Goal: Information Seeking & Learning: Learn about a topic

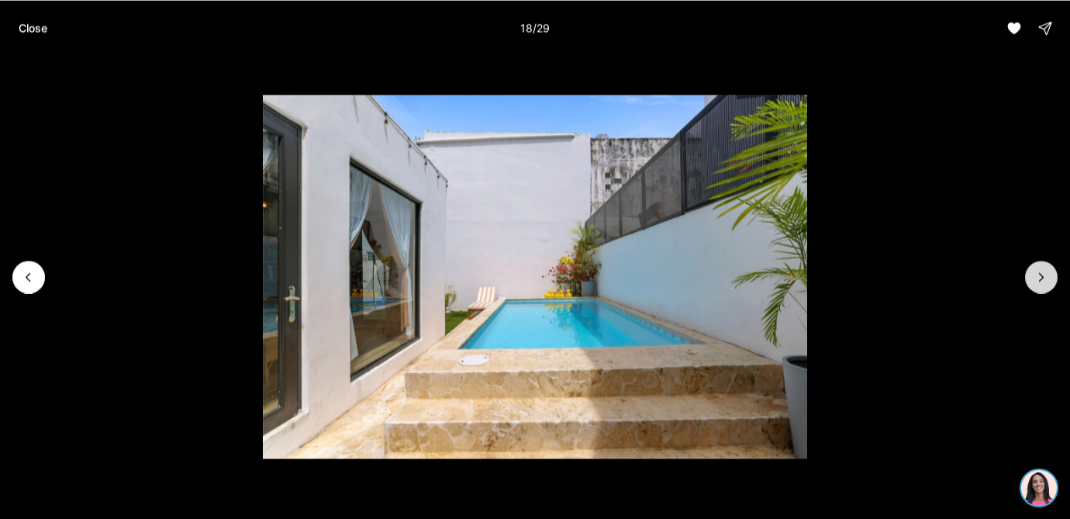
click at [1050, 281] on button "Next slide" at bounding box center [1041, 277] width 33 height 33
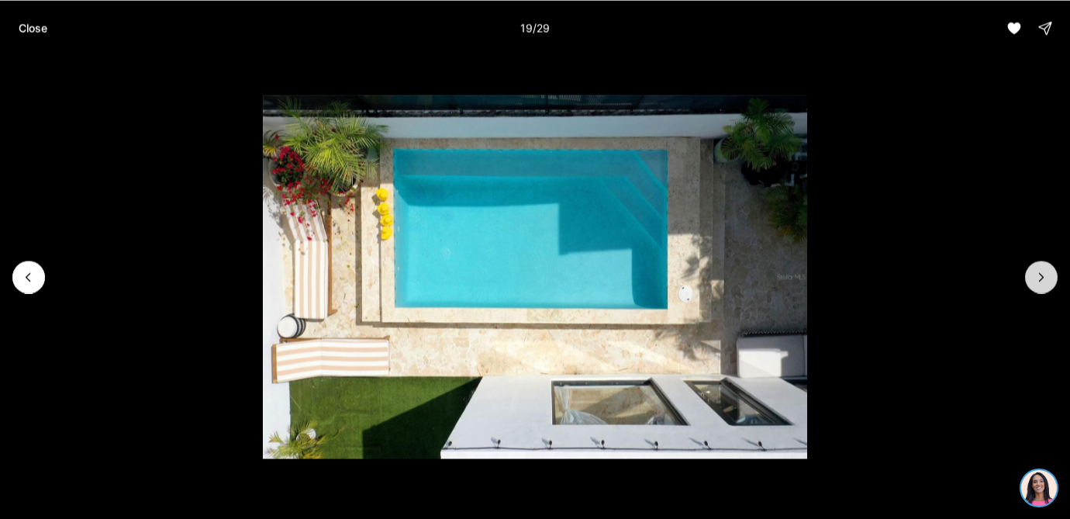
click at [1050, 281] on button "Next slide" at bounding box center [1041, 277] width 33 height 33
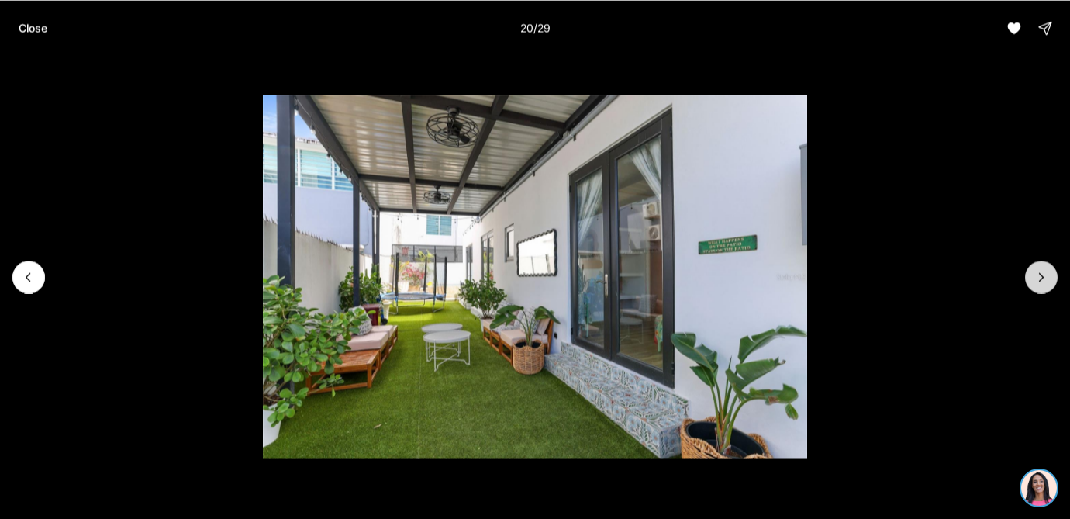
click at [1050, 281] on button "Next slide" at bounding box center [1041, 277] width 33 height 33
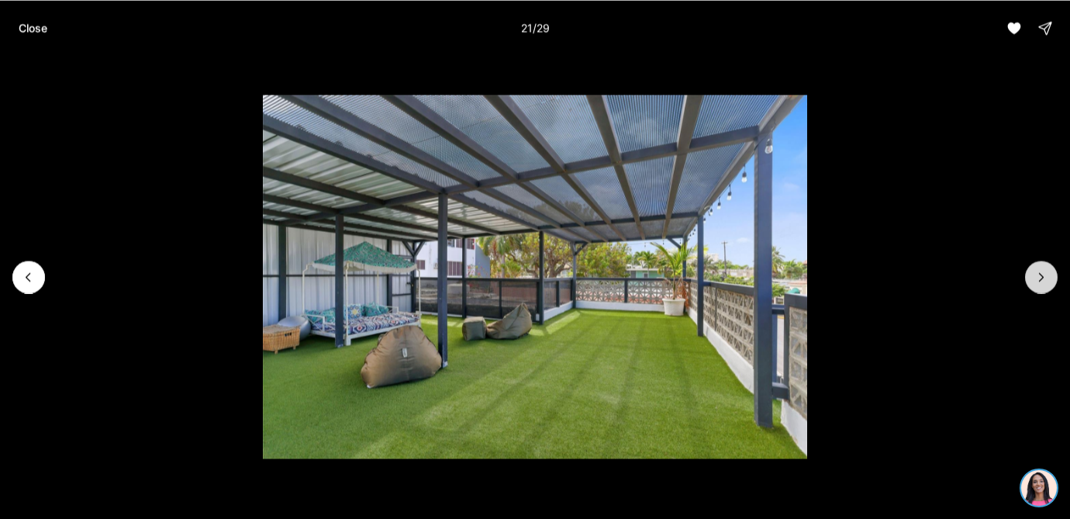
click at [1050, 282] on button "Next slide" at bounding box center [1041, 277] width 33 height 33
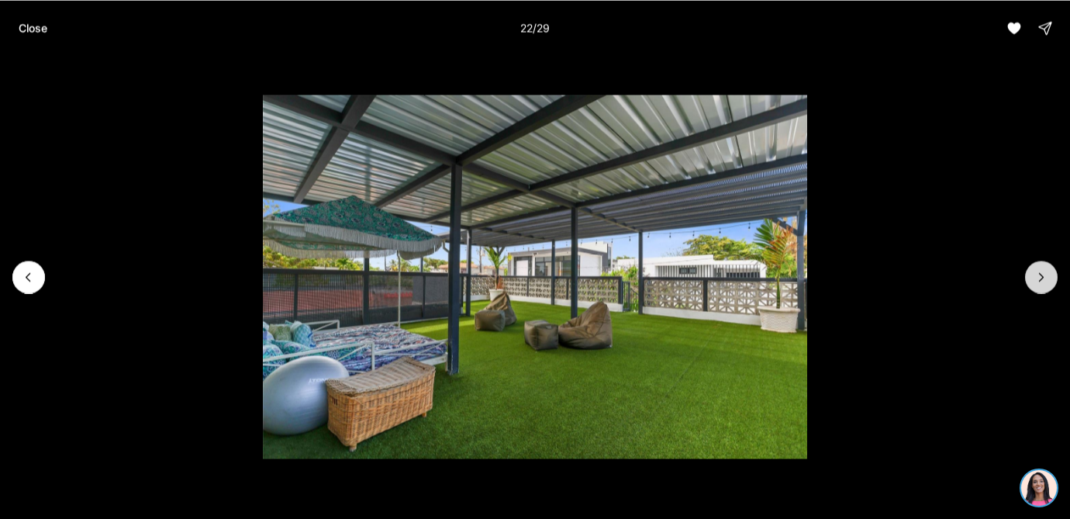
click at [1050, 282] on button "Next slide" at bounding box center [1041, 277] width 33 height 33
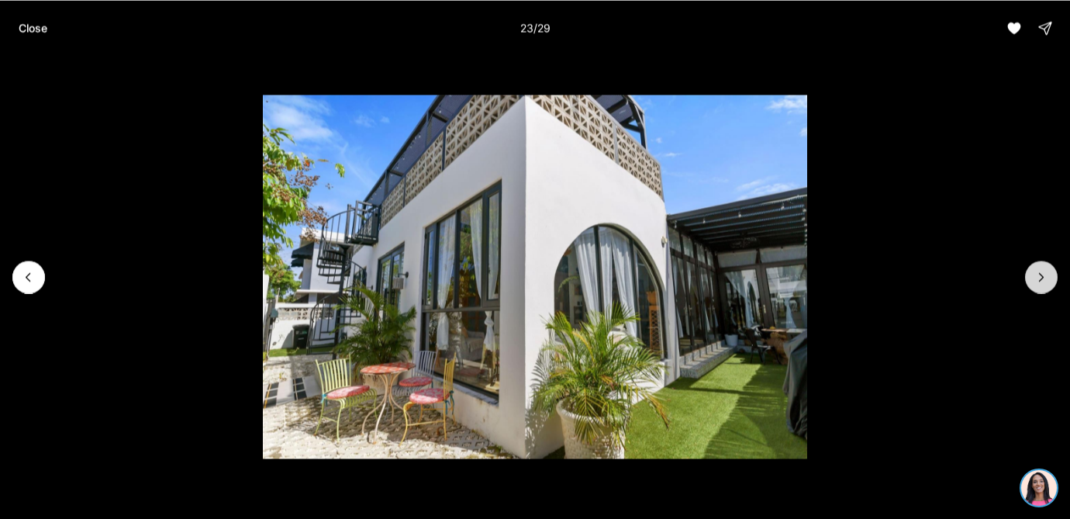
click at [1050, 282] on button "Next slide" at bounding box center [1041, 277] width 33 height 33
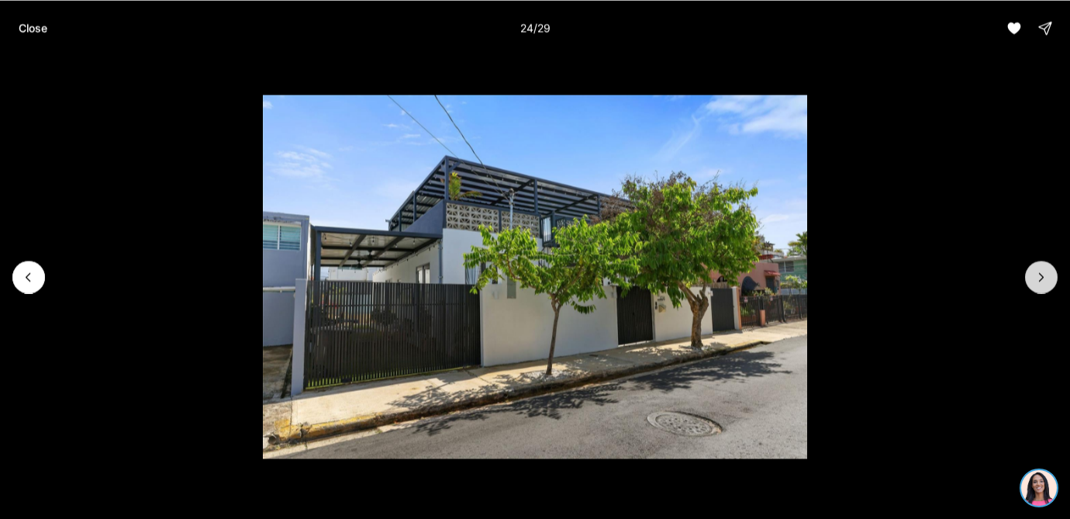
click at [1050, 282] on button "Next slide" at bounding box center [1041, 277] width 33 height 33
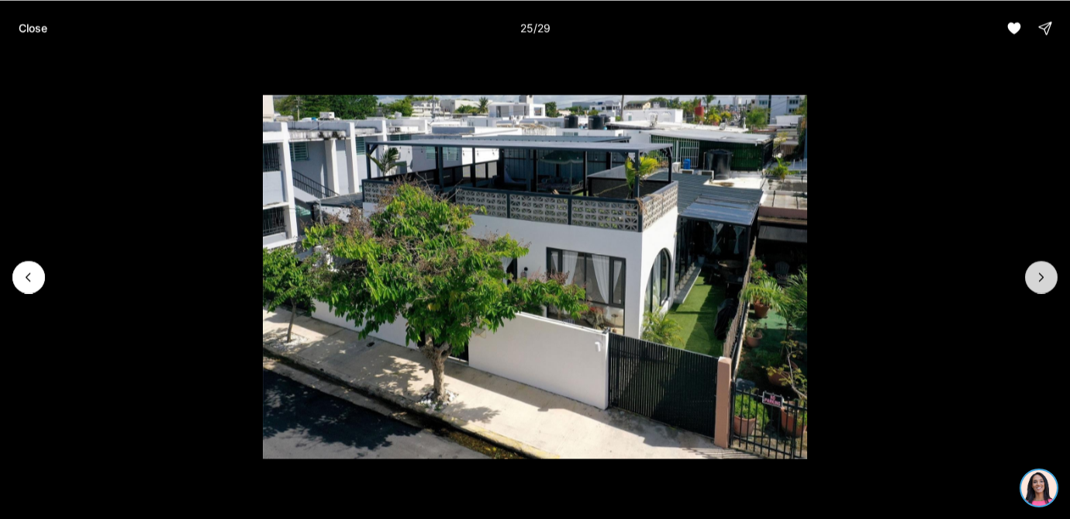
click at [1050, 283] on button "Next slide" at bounding box center [1041, 277] width 33 height 33
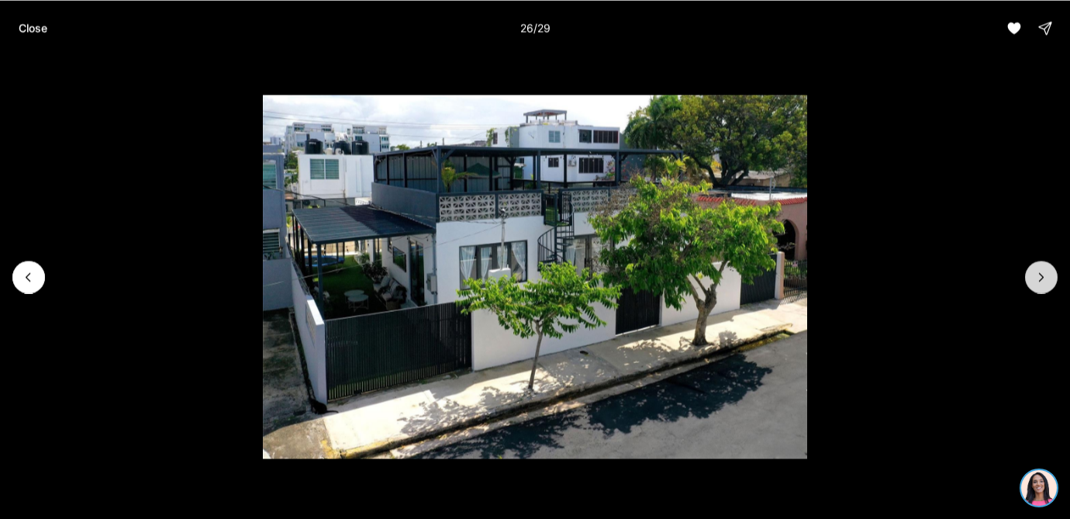
click at [1050, 283] on button "Next slide" at bounding box center [1041, 277] width 33 height 33
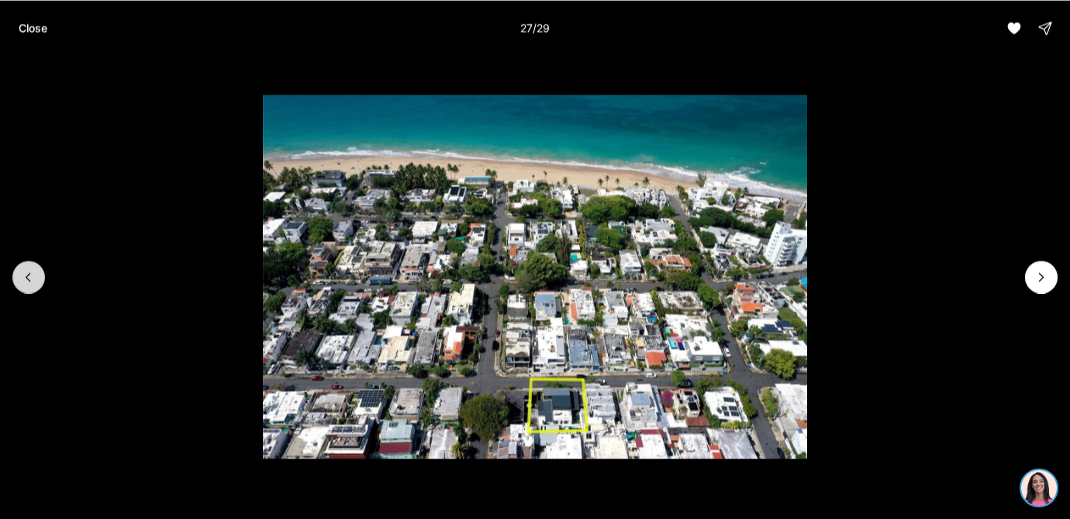
click at [22, 262] on button "Previous slide" at bounding box center [28, 277] width 33 height 33
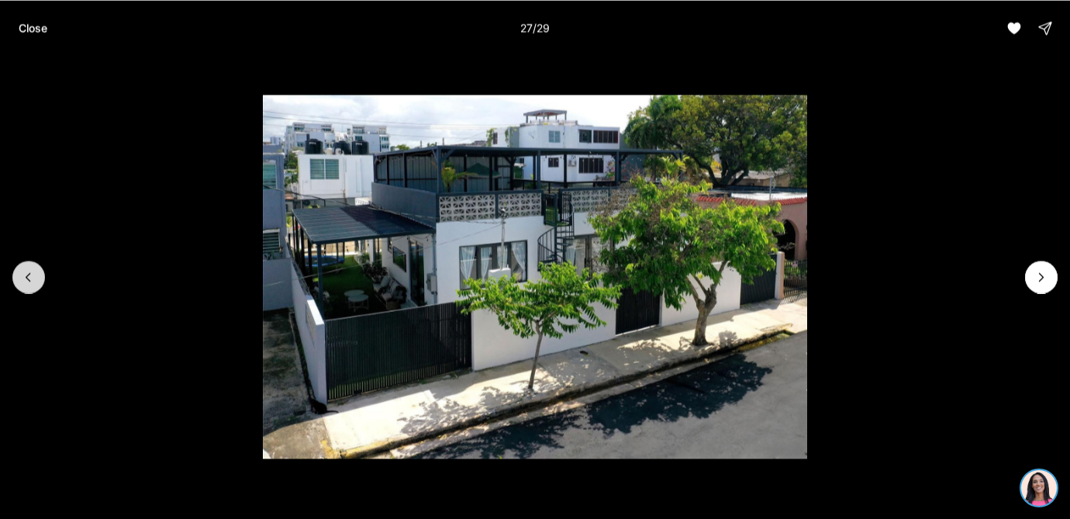
click at [22, 262] on button "Previous slide" at bounding box center [28, 277] width 33 height 33
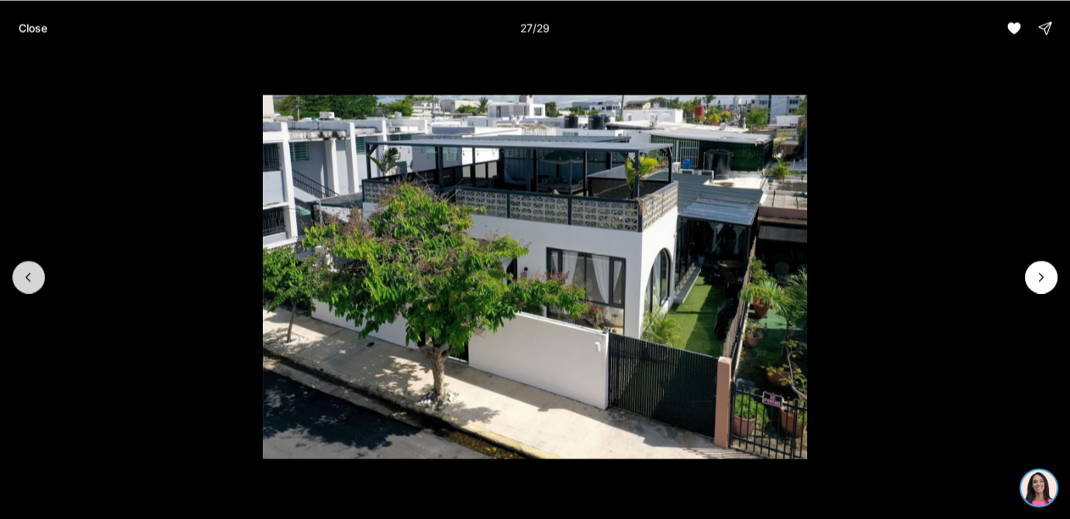
click at [22, 262] on button "Previous slide" at bounding box center [28, 277] width 33 height 33
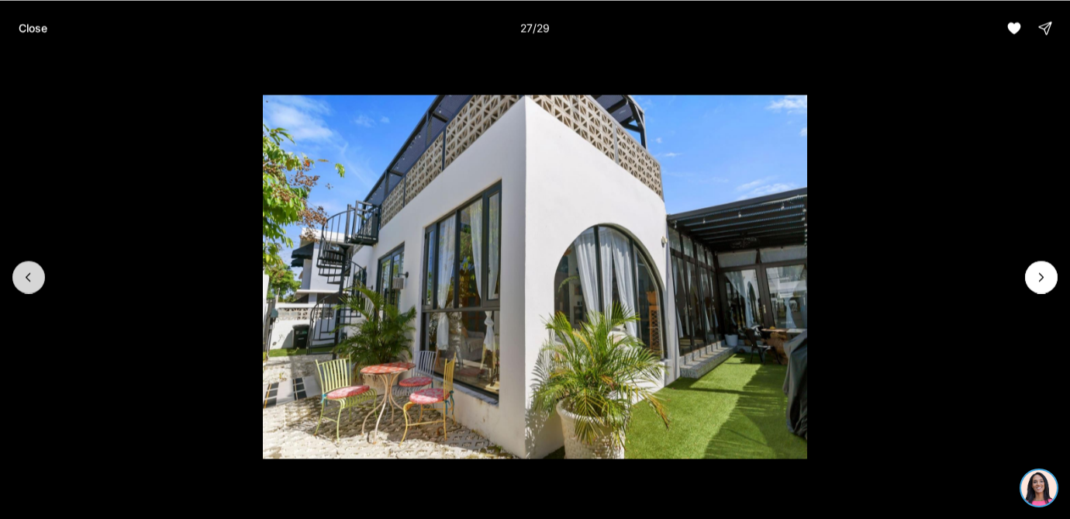
click at [22, 262] on button "Previous slide" at bounding box center [28, 277] width 33 height 33
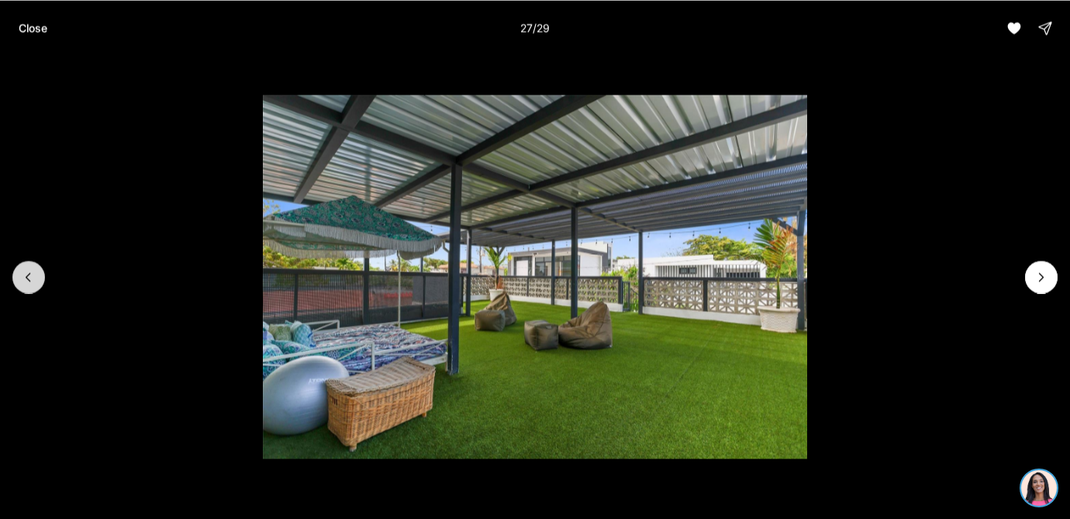
click at [22, 262] on button "Previous slide" at bounding box center [28, 277] width 33 height 33
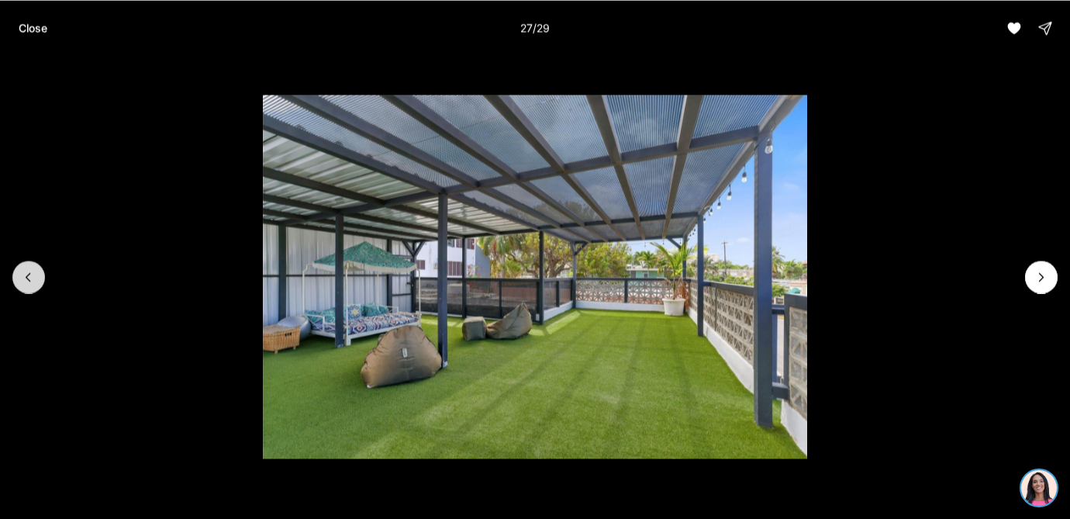
click at [22, 262] on button "Previous slide" at bounding box center [28, 277] width 33 height 33
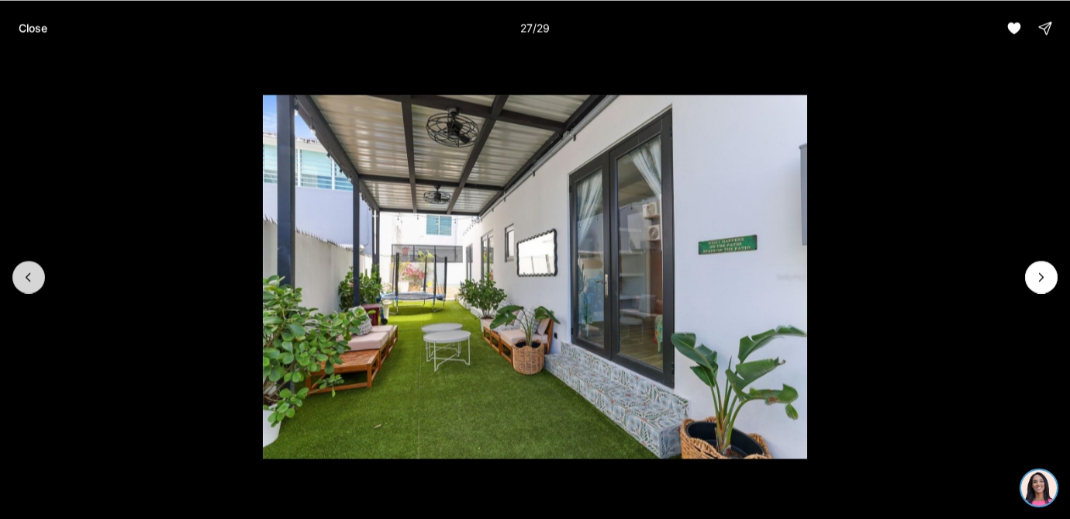
click at [22, 262] on button "Previous slide" at bounding box center [28, 277] width 33 height 33
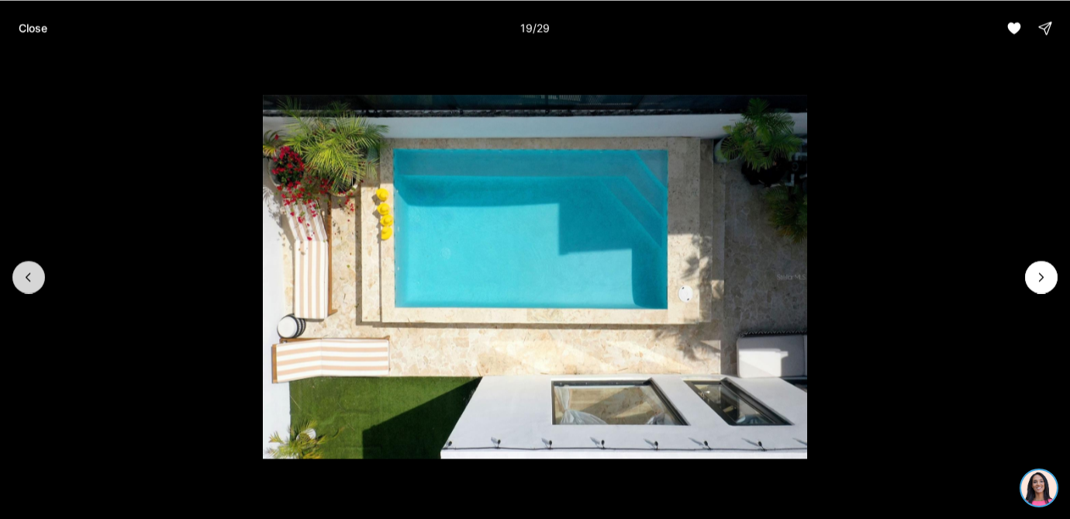
click at [22, 262] on button "Previous slide" at bounding box center [28, 277] width 33 height 33
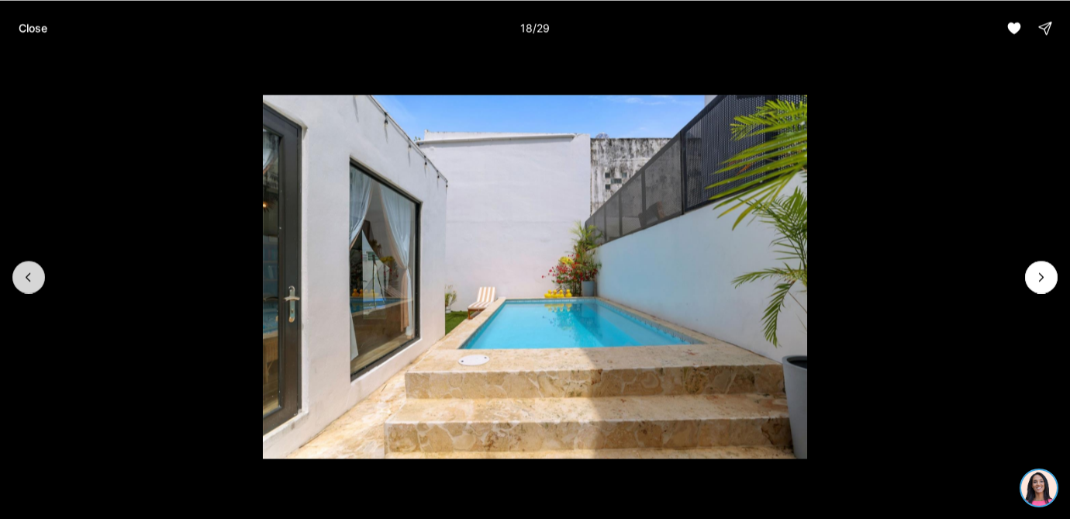
click at [22, 262] on button "Previous slide" at bounding box center [28, 277] width 33 height 33
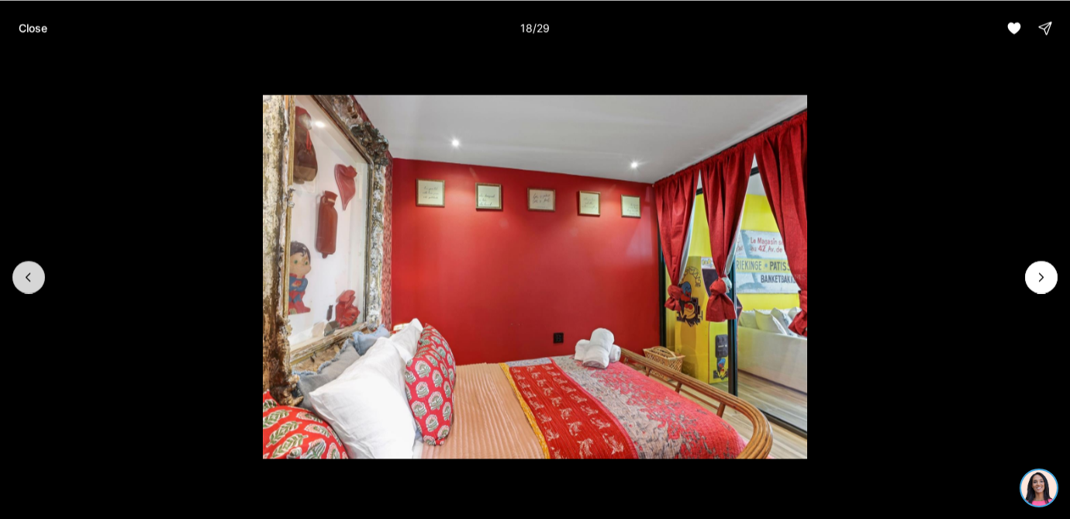
click at [22, 262] on button "Previous slide" at bounding box center [28, 277] width 33 height 33
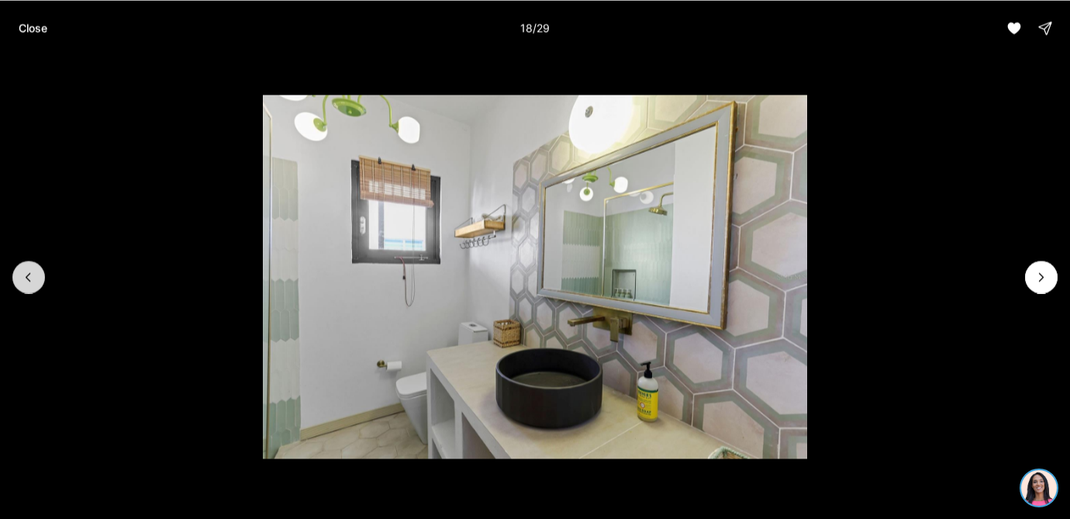
click at [22, 262] on button "Previous slide" at bounding box center [28, 277] width 33 height 33
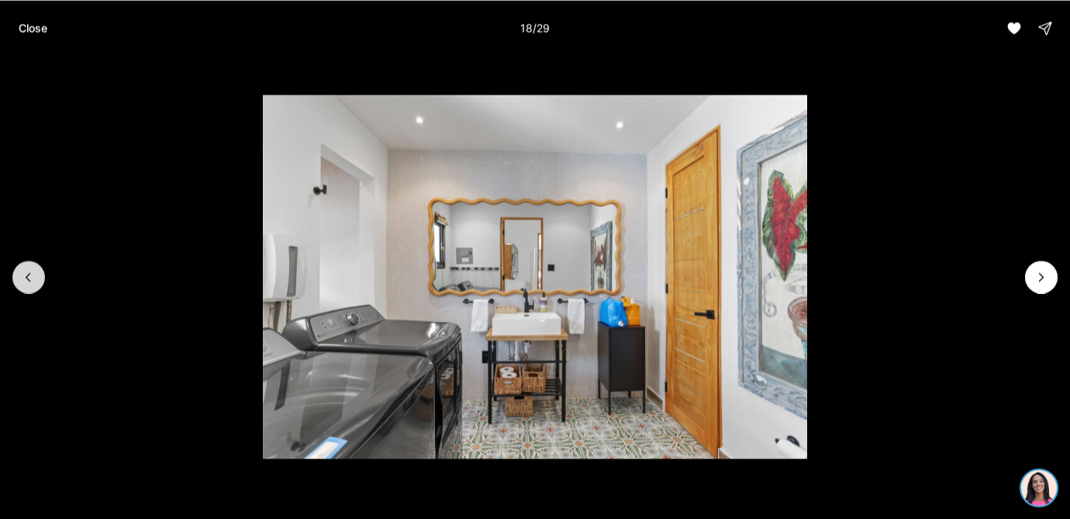
click at [22, 262] on button "Previous slide" at bounding box center [28, 277] width 33 height 33
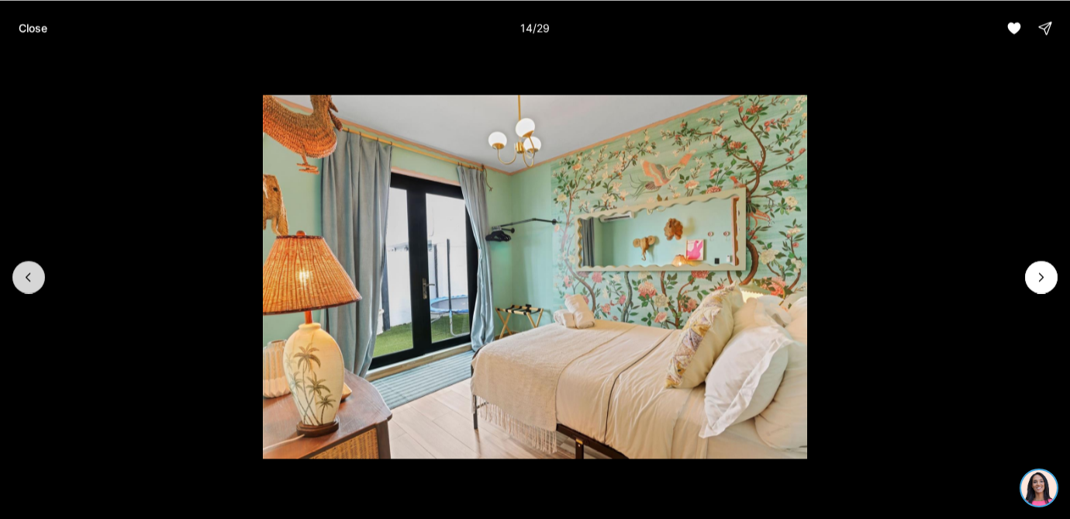
click at [22, 262] on button "Previous slide" at bounding box center [28, 277] width 33 height 33
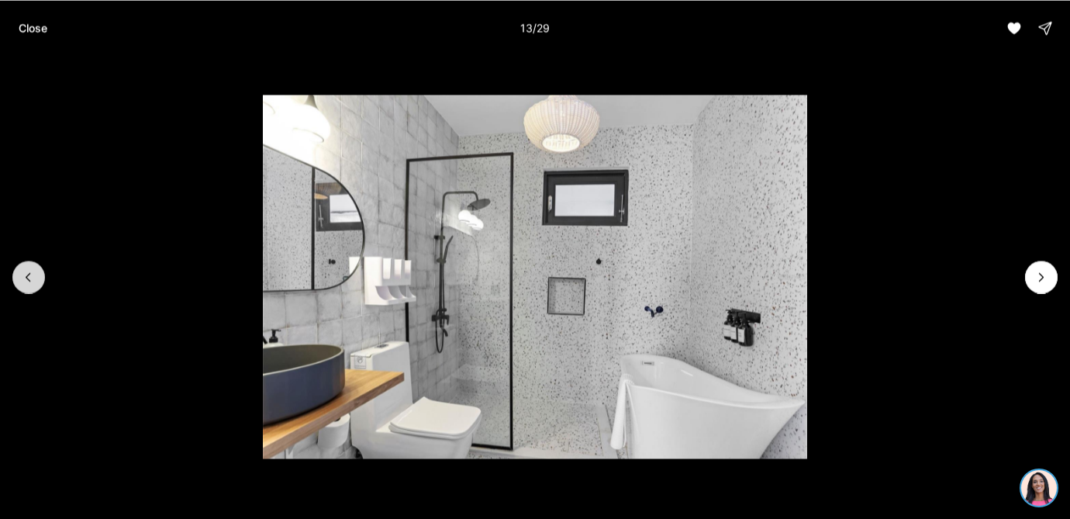
click at [22, 262] on button "Previous slide" at bounding box center [28, 277] width 33 height 33
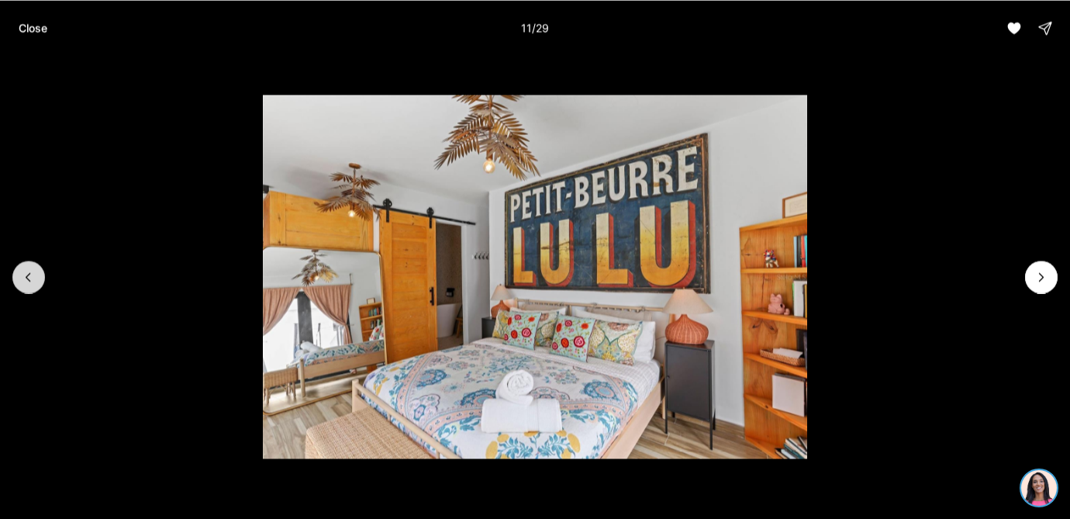
click at [22, 262] on button "Previous slide" at bounding box center [28, 277] width 33 height 33
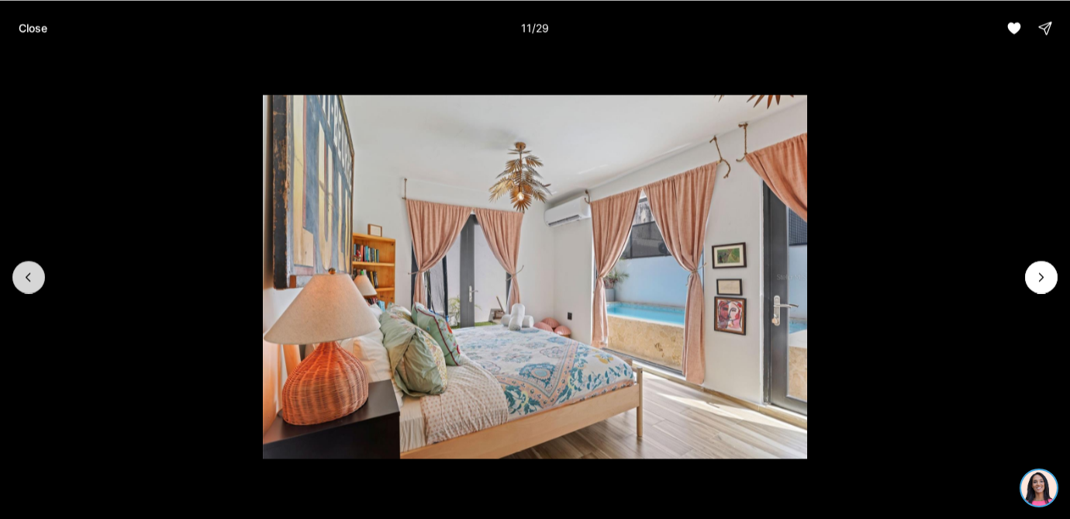
click at [22, 262] on button "Previous slide" at bounding box center [28, 277] width 33 height 33
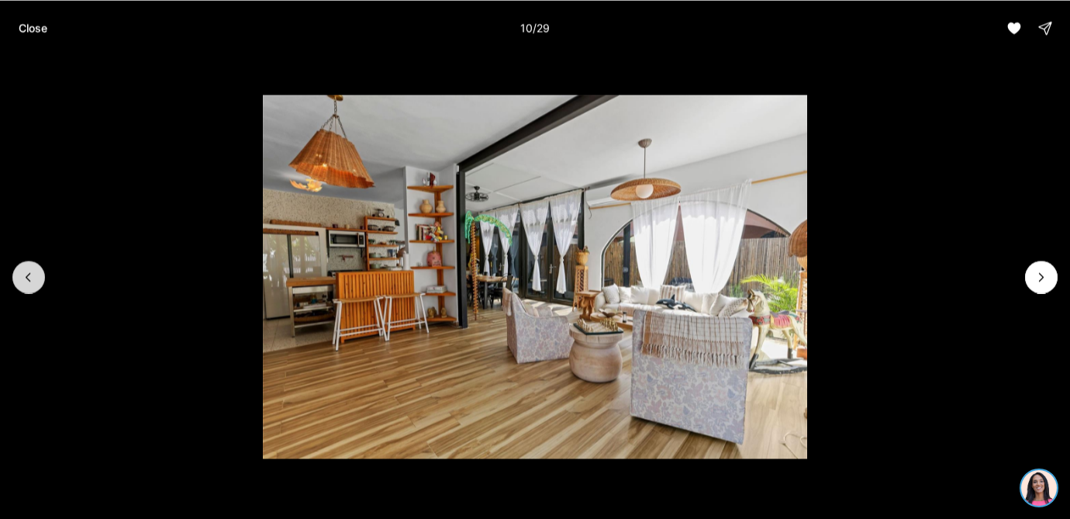
click at [22, 262] on button "Previous slide" at bounding box center [28, 277] width 33 height 33
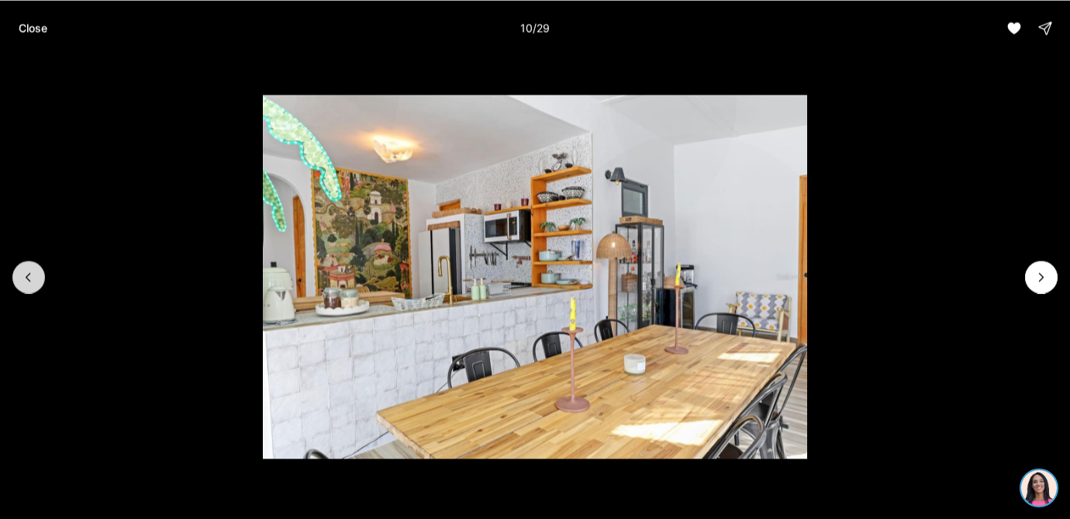
click at [22, 262] on button "Previous slide" at bounding box center [28, 277] width 33 height 33
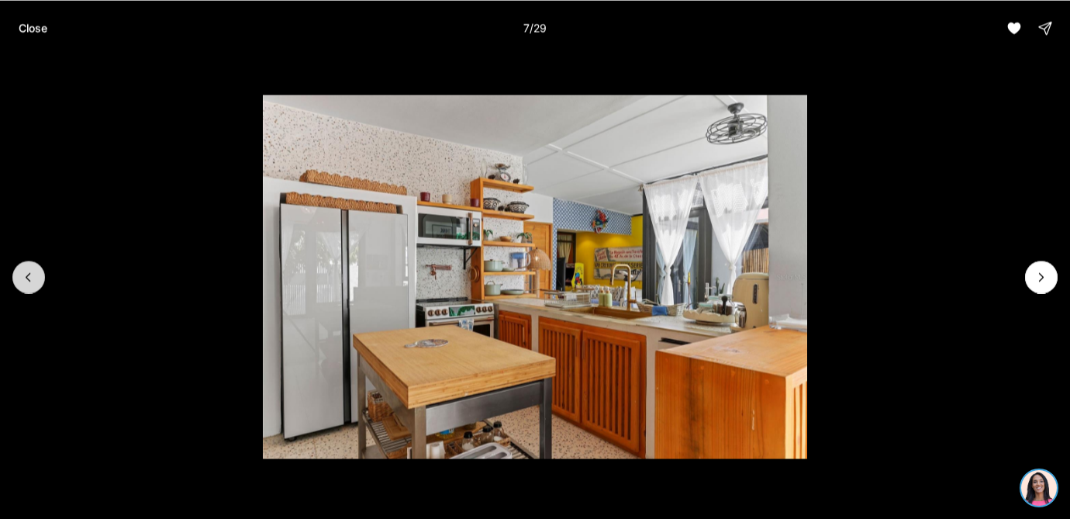
click at [22, 262] on button "Previous slide" at bounding box center [28, 277] width 33 height 33
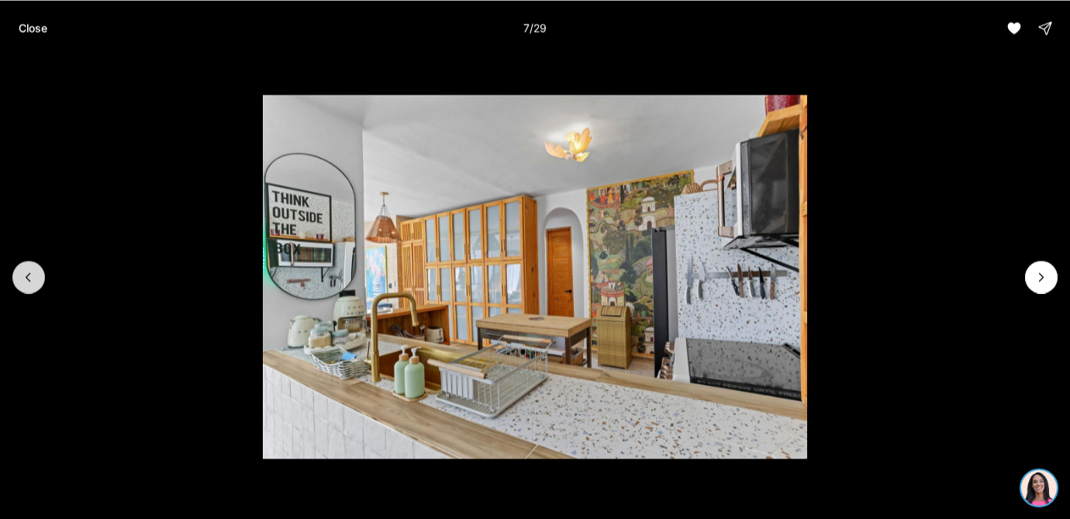
click at [22, 262] on button "Previous slide" at bounding box center [28, 277] width 33 height 33
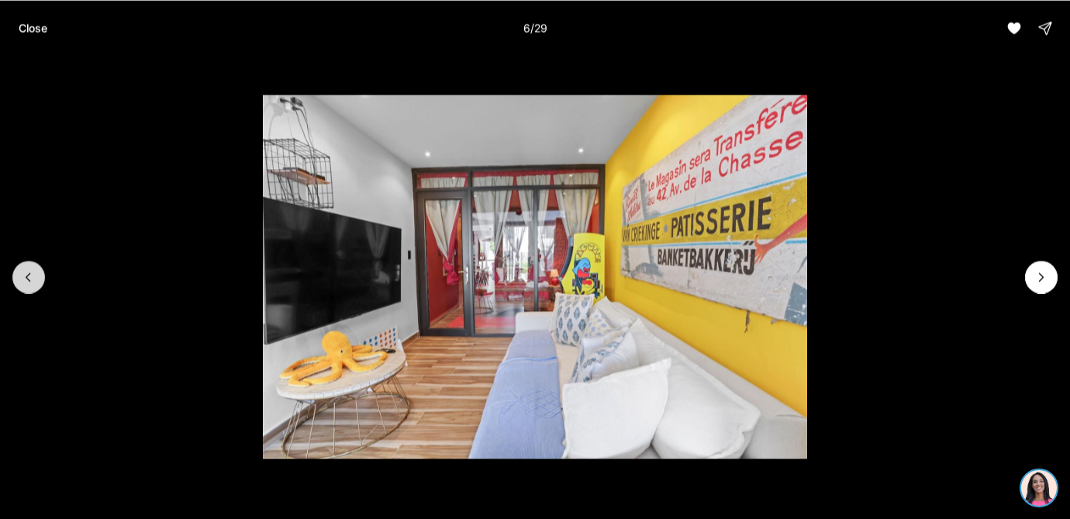
click at [22, 262] on button "Previous slide" at bounding box center [28, 277] width 33 height 33
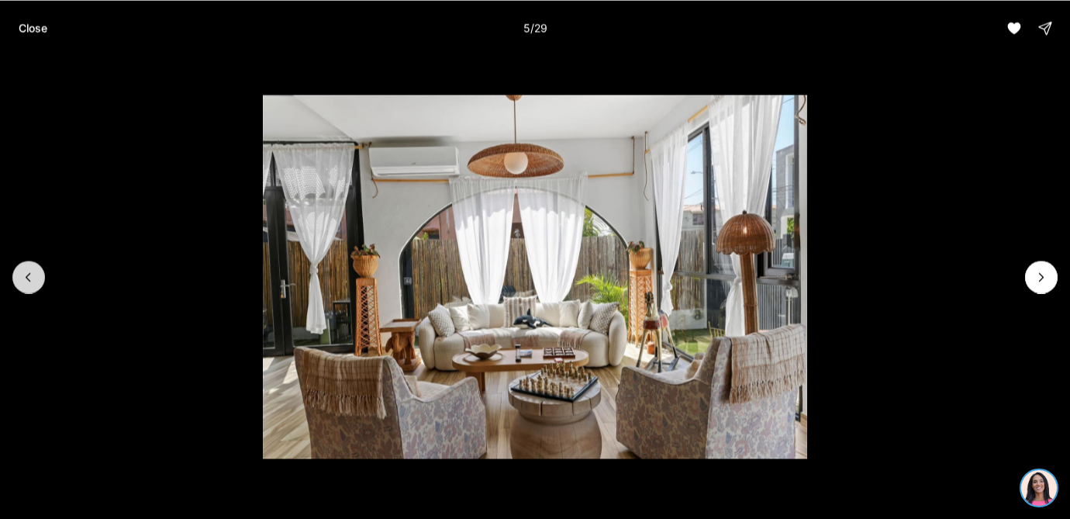
click at [22, 262] on button "Previous slide" at bounding box center [28, 277] width 33 height 33
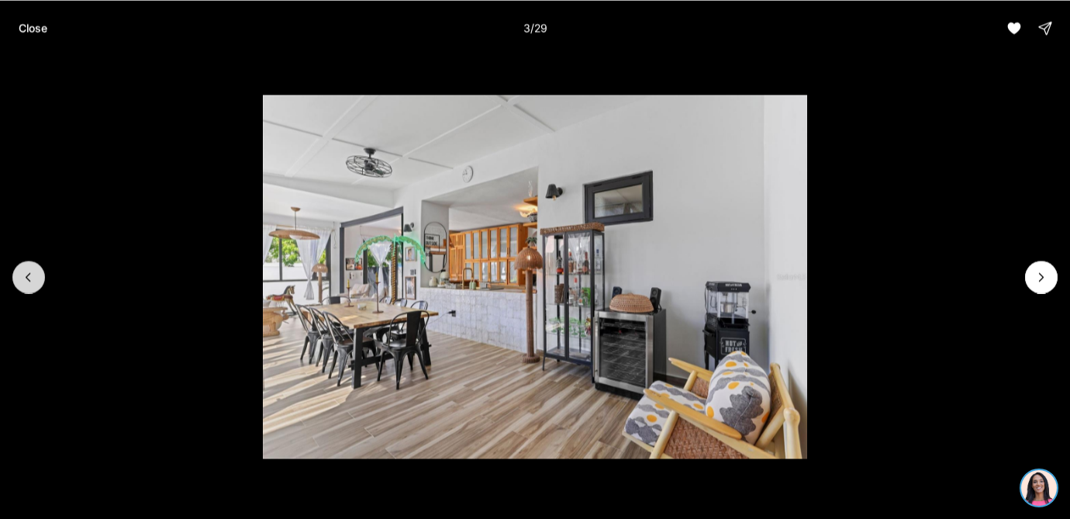
click at [22, 262] on button "Previous slide" at bounding box center [28, 277] width 33 height 33
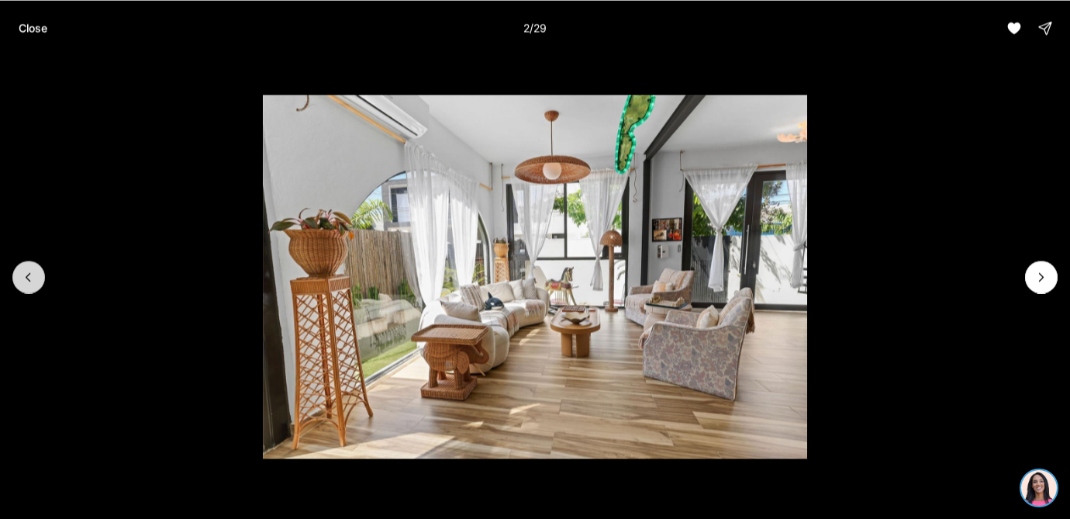
click at [22, 262] on button "Previous slide" at bounding box center [28, 277] width 33 height 33
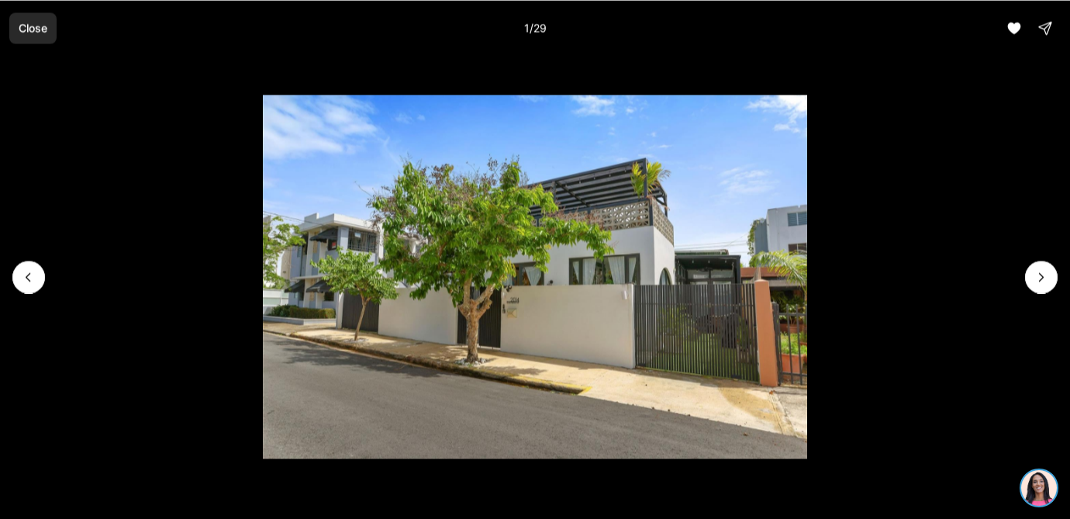
click at [30, 34] on p "Close" at bounding box center [33, 28] width 29 height 12
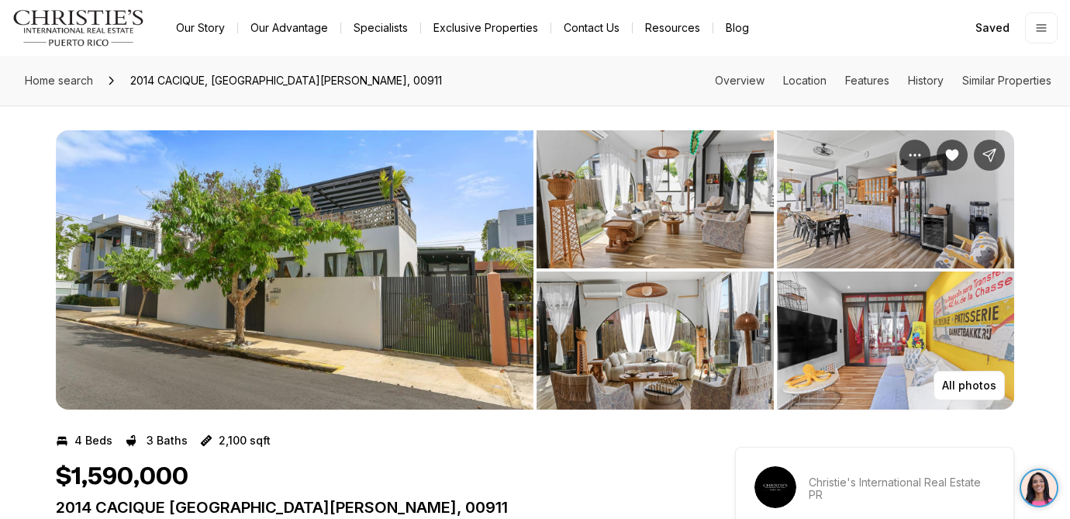
click at [647, 211] on img "View image gallery" at bounding box center [655, 199] width 237 height 138
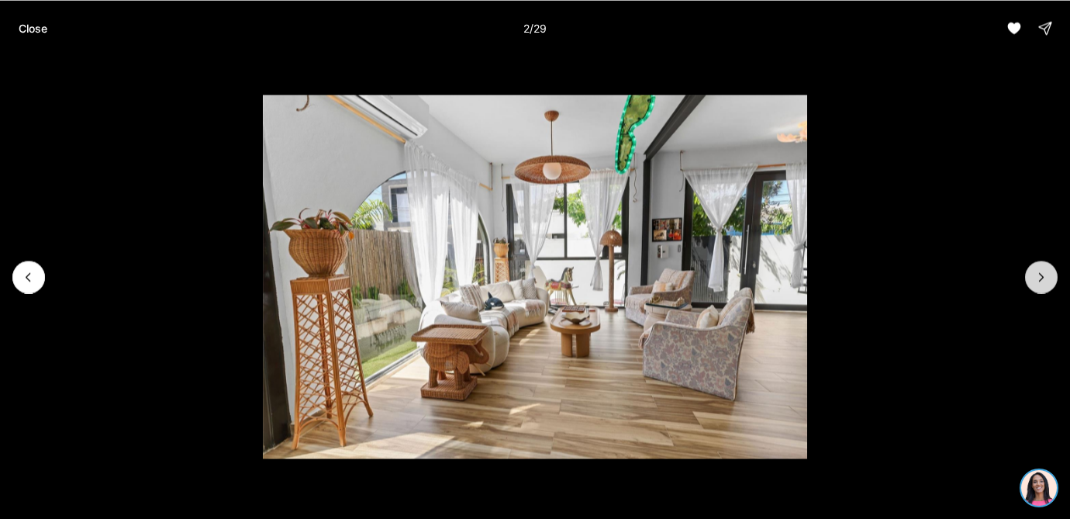
click at [1036, 276] on icon "Next slide" at bounding box center [1042, 277] width 16 height 16
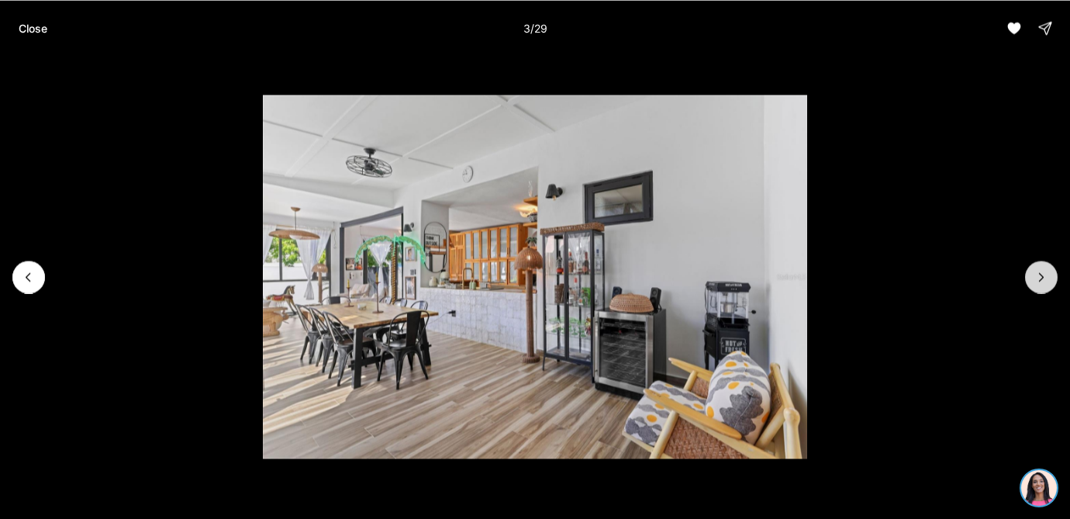
click at [1036, 276] on icon "Next slide" at bounding box center [1042, 277] width 16 height 16
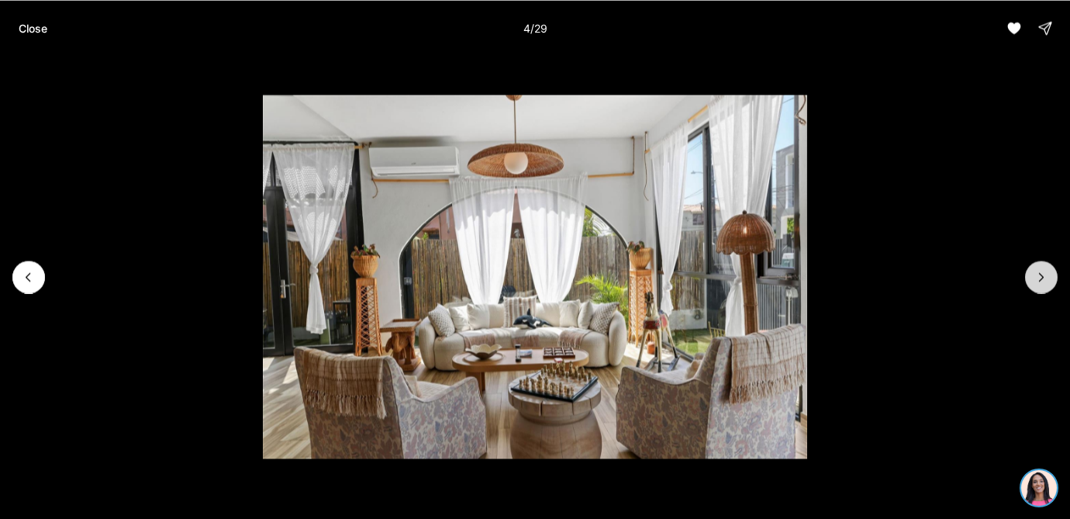
click at [1036, 276] on icon "Next slide" at bounding box center [1042, 277] width 16 height 16
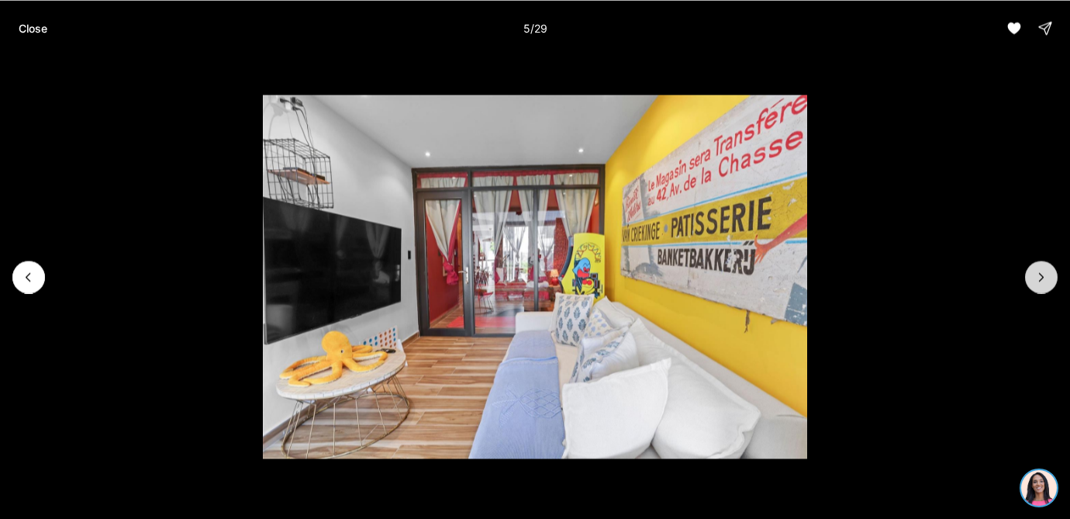
click at [1036, 276] on icon "Next slide" at bounding box center [1042, 277] width 16 height 16
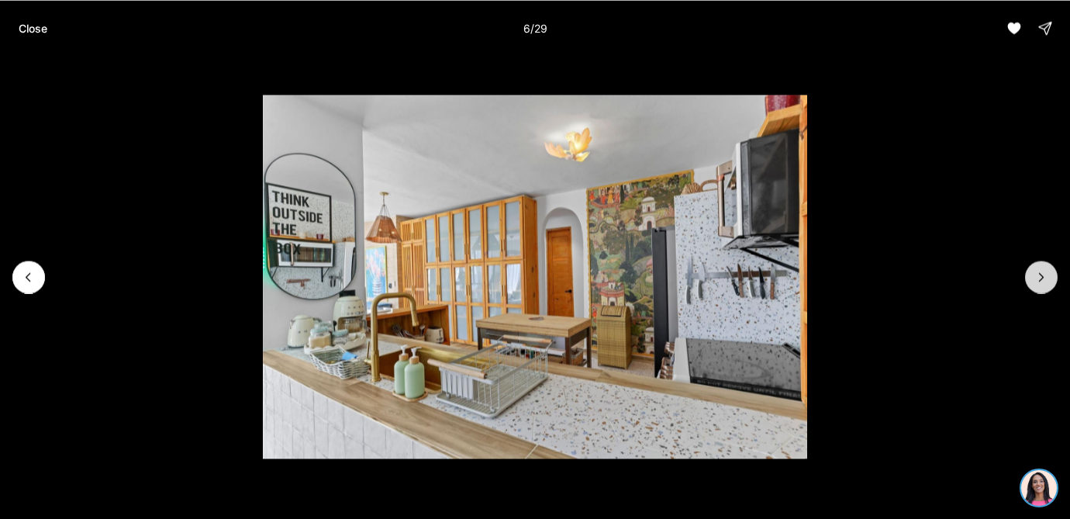
click at [1036, 276] on icon "Next slide" at bounding box center [1042, 277] width 16 height 16
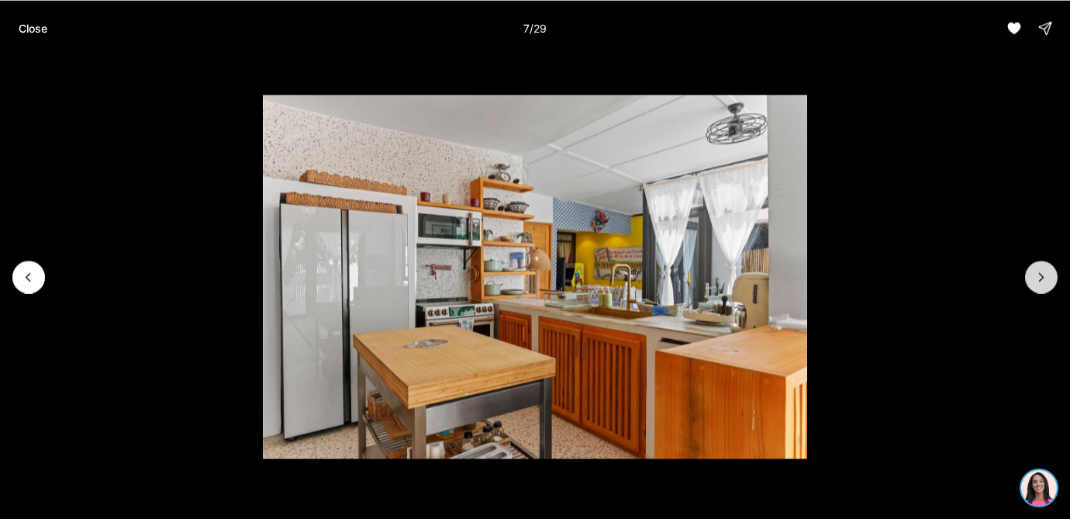
click at [1036, 276] on icon "Next slide" at bounding box center [1042, 277] width 16 height 16
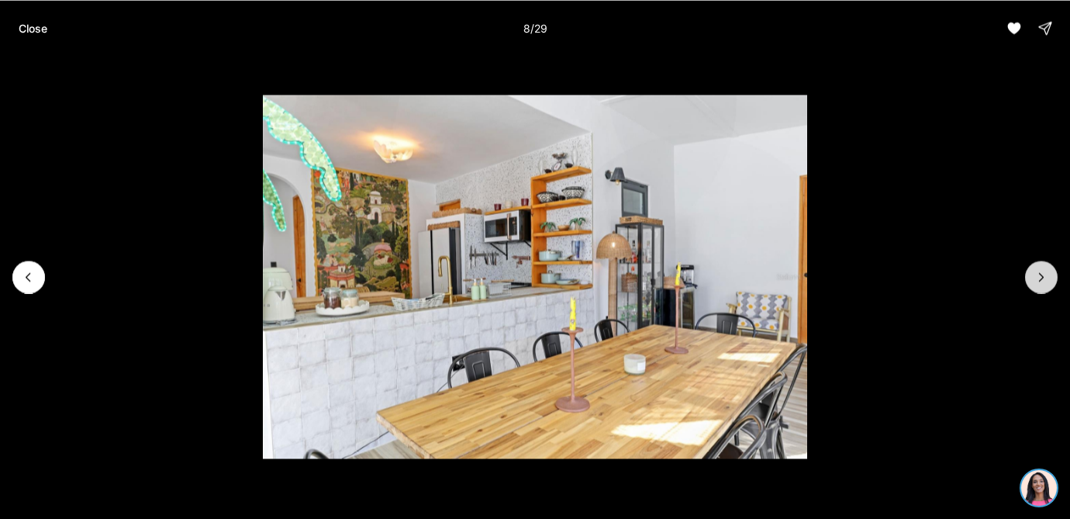
click at [1036, 276] on icon "Next slide" at bounding box center [1042, 277] width 16 height 16
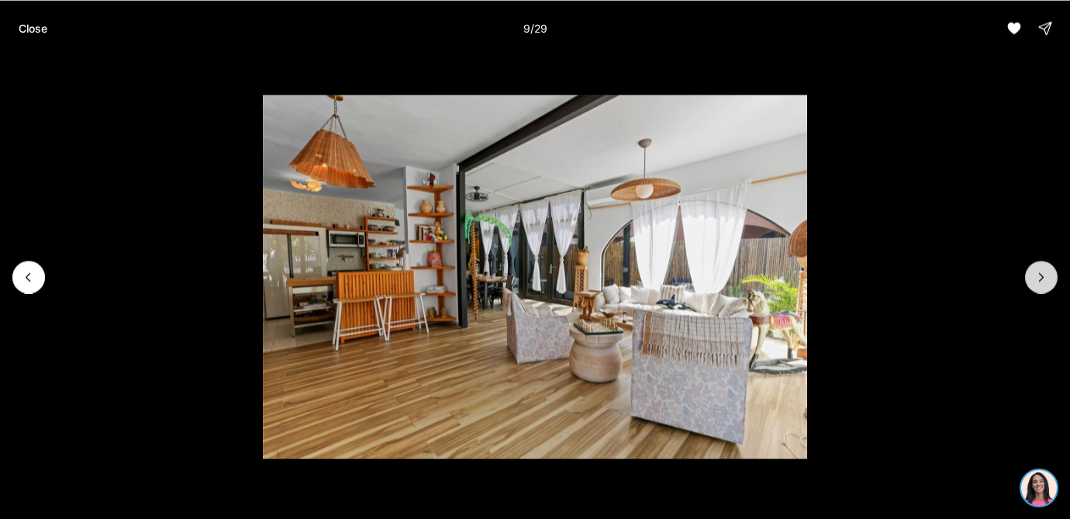
click at [1036, 276] on icon "Next slide" at bounding box center [1042, 277] width 16 height 16
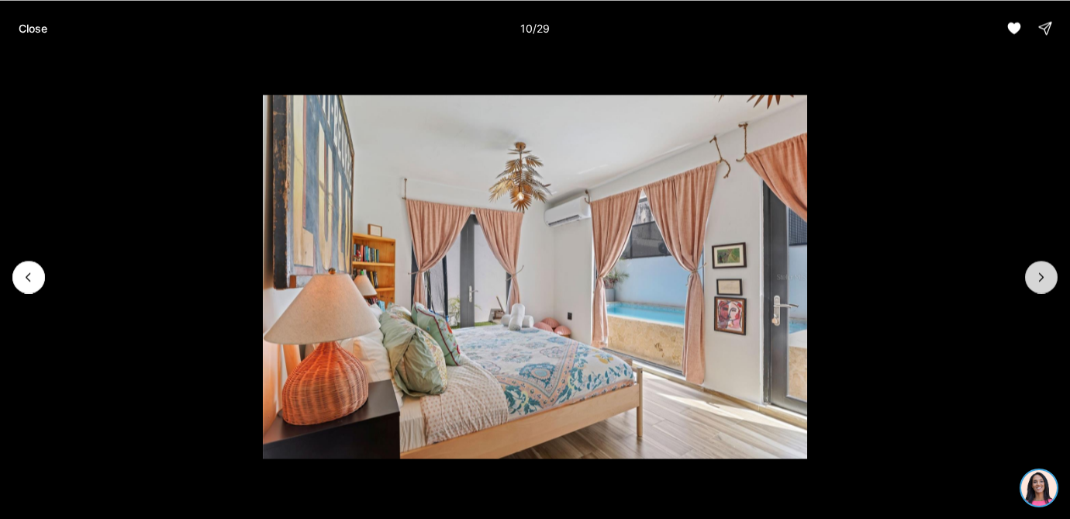
click at [1036, 276] on icon "Next slide" at bounding box center [1042, 277] width 16 height 16
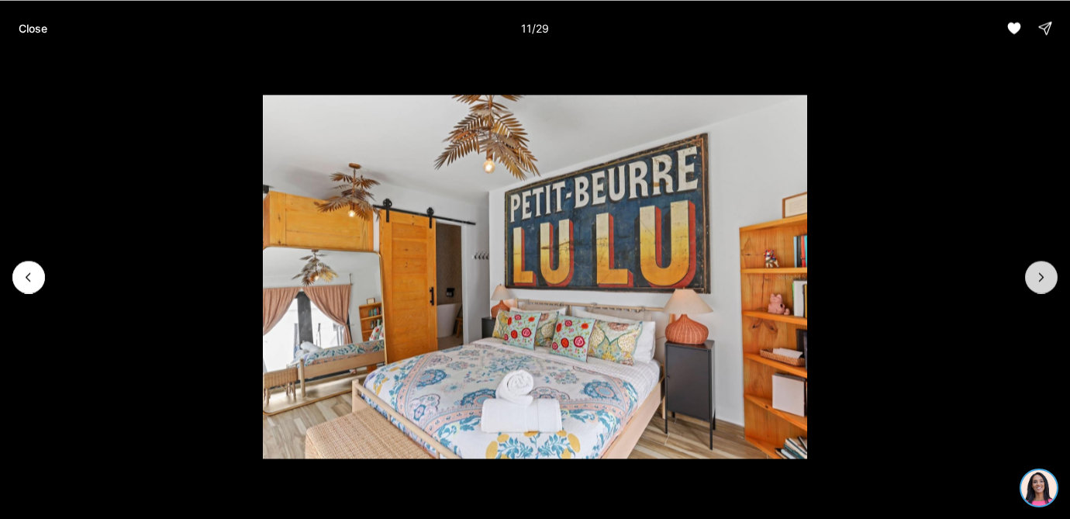
click at [1036, 276] on icon "Next slide" at bounding box center [1042, 277] width 16 height 16
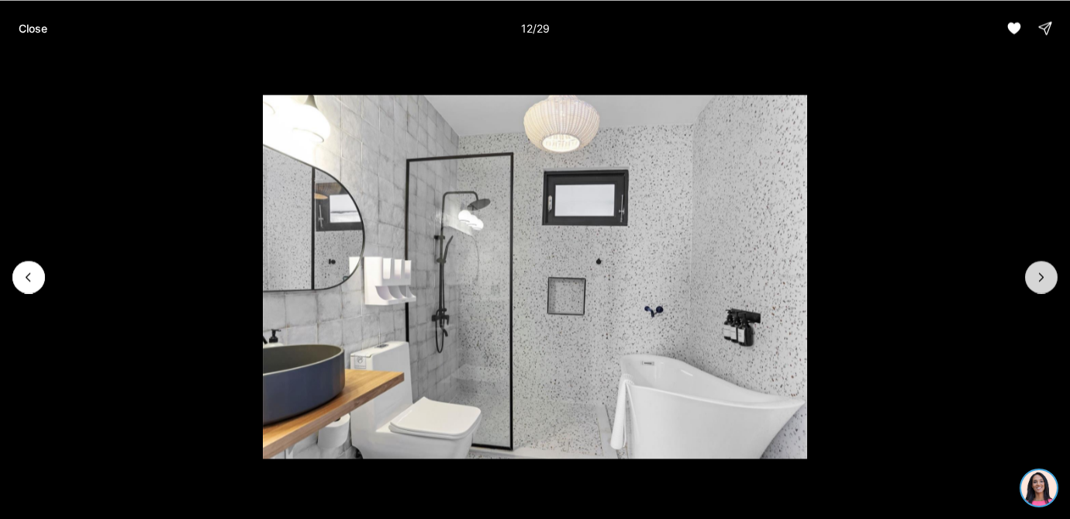
click at [1036, 276] on icon "Next slide" at bounding box center [1042, 277] width 16 height 16
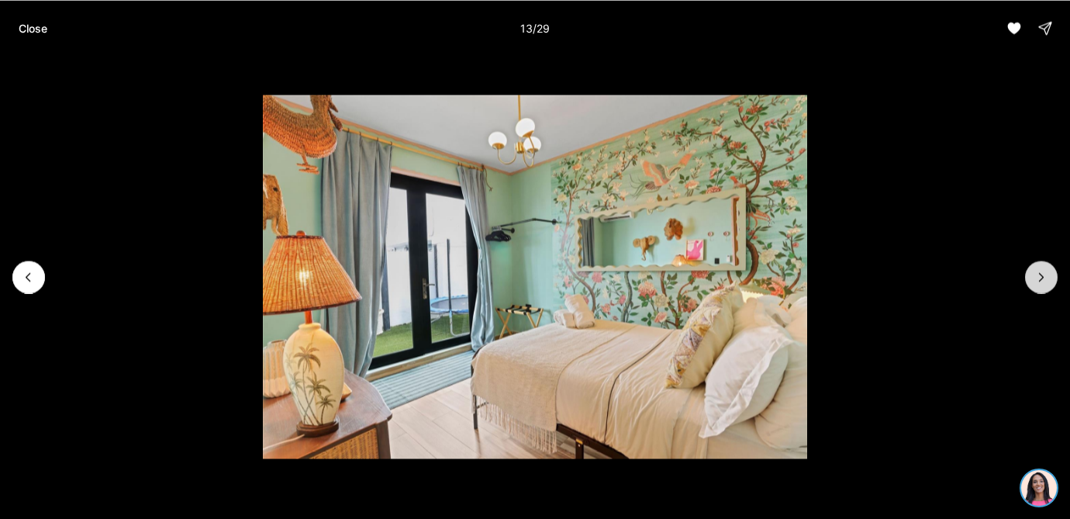
click at [1036, 276] on icon "Next slide" at bounding box center [1042, 277] width 16 height 16
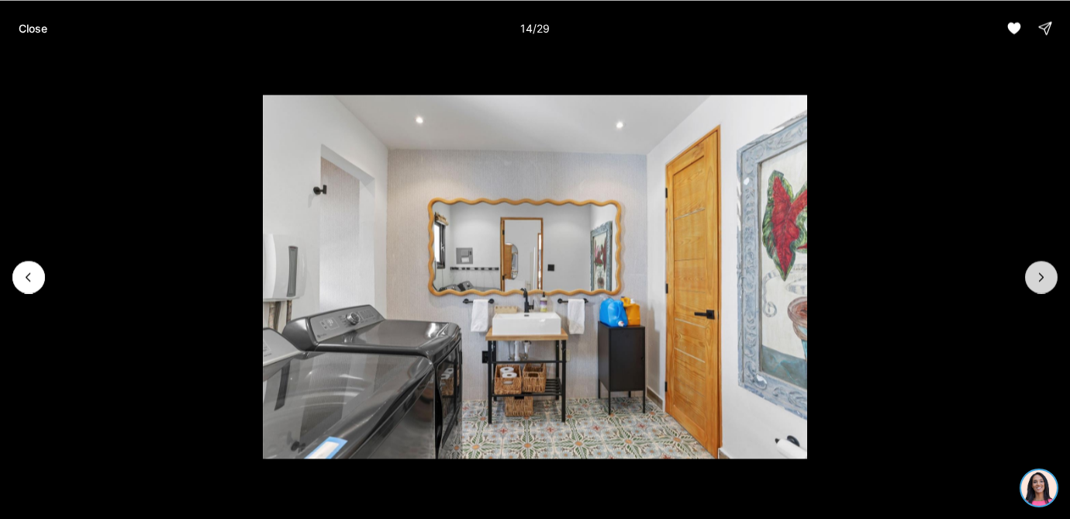
click at [1036, 276] on icon "Next slide" at bounding box center [1042, 277] width 16 height 16
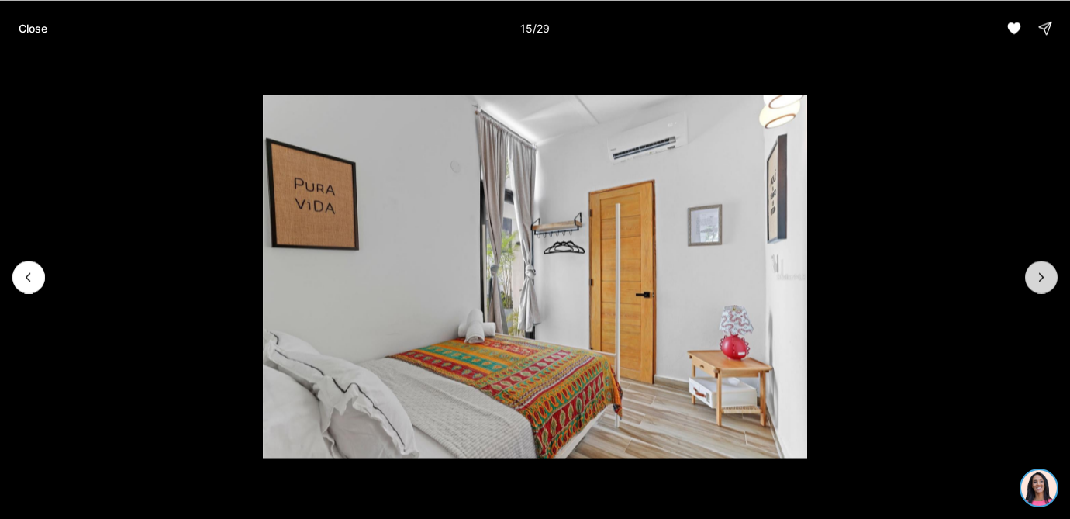
click at [1036, 276] on icon "Next slide" at bounding box center [1042, 277] width 16 height 16
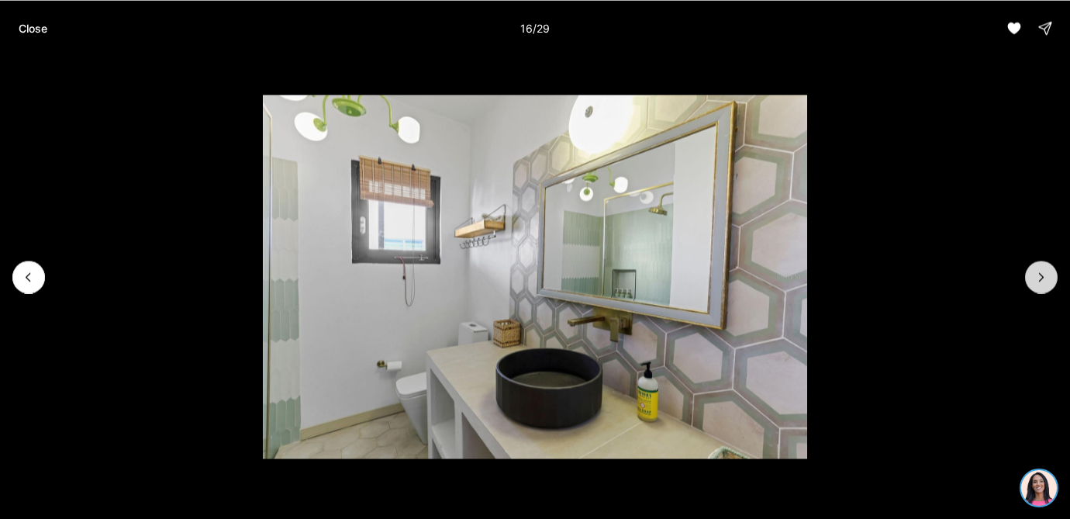
click at [1036, 276] on icon "Next slide" at bounding box center [1042, 277] width 16 height 16
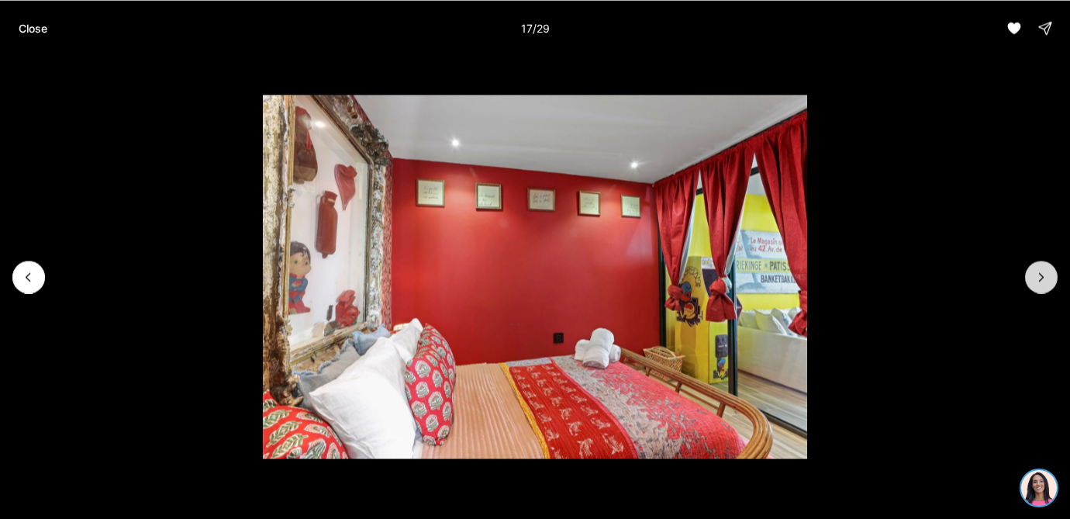
click at [1036, 276] on icon "Next slide" at bounding box center [1042, 277] width 16 height 16
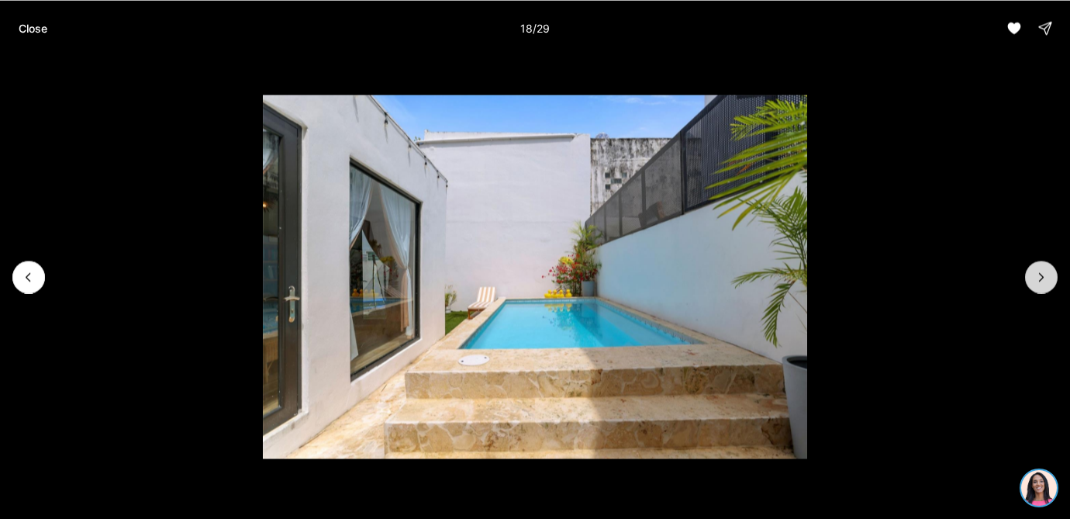
click at [1036, 276] on icon "Next slide" at bounding box center [1042, 277] width 16 height 16
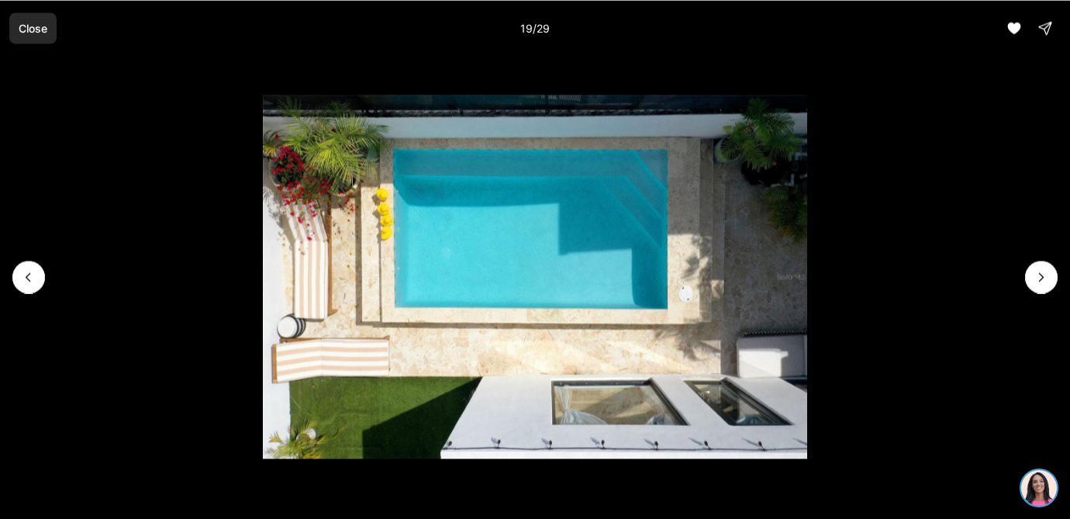
click at [21, 27] on p "Close" at bounding box center [33, 28] width 29 height 12
